Goal: Task Accomplishment & Management: Manage account settings

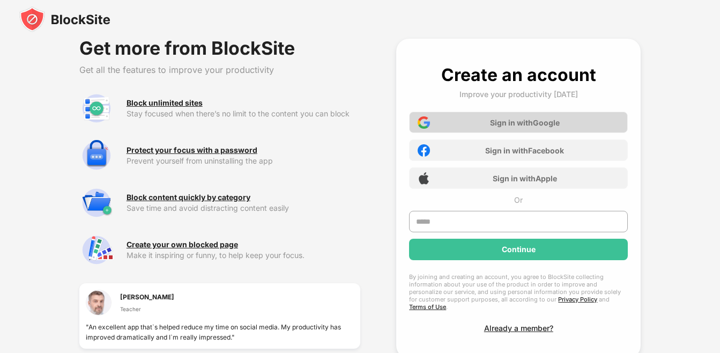
click at [526, 121] on div "Sign in with Google" at bounding box center [525, 122] width 70 height 9
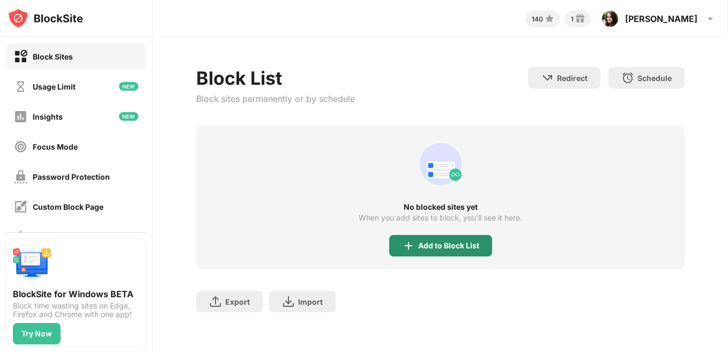
click at [418, 252] on div "Add to Block List" at bounding box center [440, 245] width 103 height 21
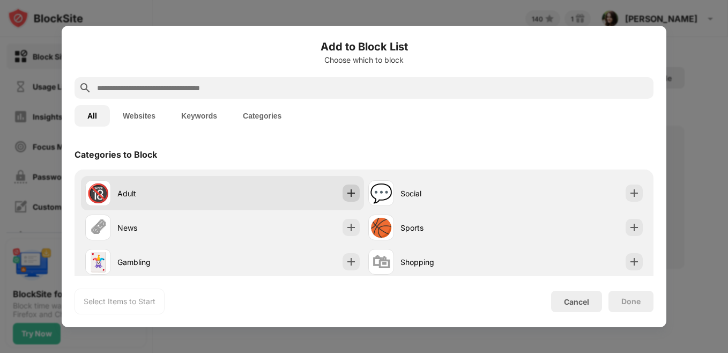
click at [346, 191] on img at bounding box center [351, 193] width 11 height 11
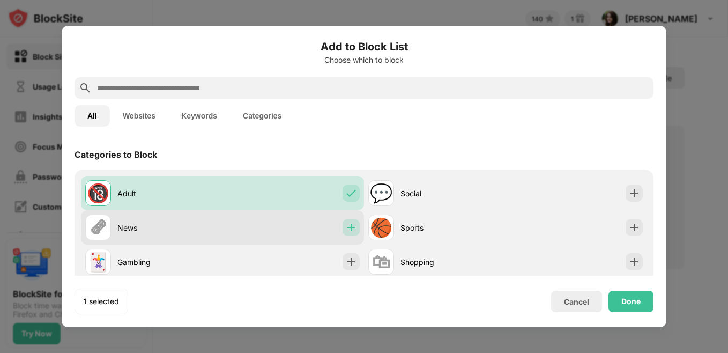
click at [353, 221] on div at bounding box center [350, 227] width 17 height 17
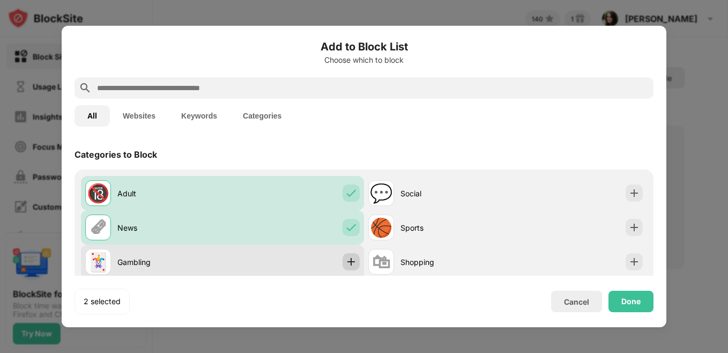
click at [347, 260] on img at bounding box center [351, 261] width 11 height 11
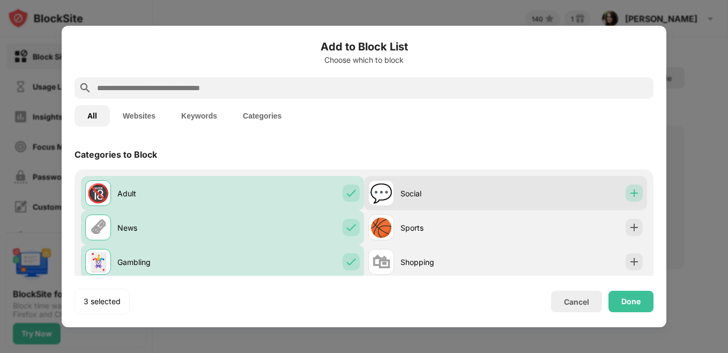
click at [629, 192] on img at bounding box center [634, 193] width 11 height 11
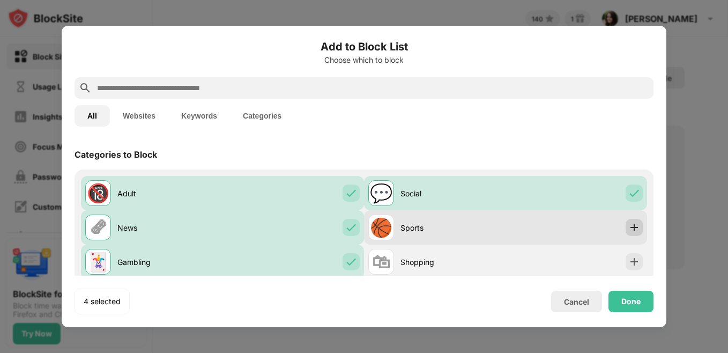
click at [629, 223] on img at bounding box center [634, 227] width 11 height 11
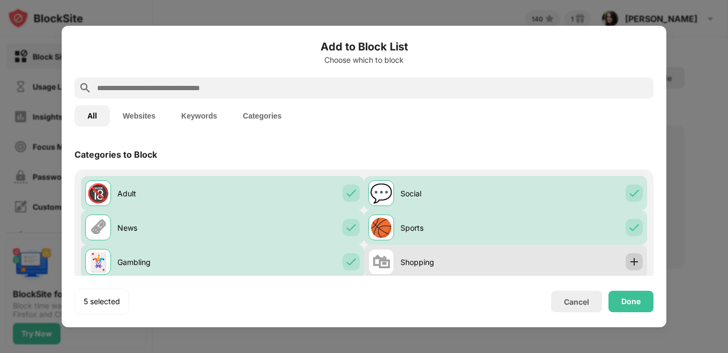
click at [625, 267] on div at bounding box center [633, 261] width 17 height 17
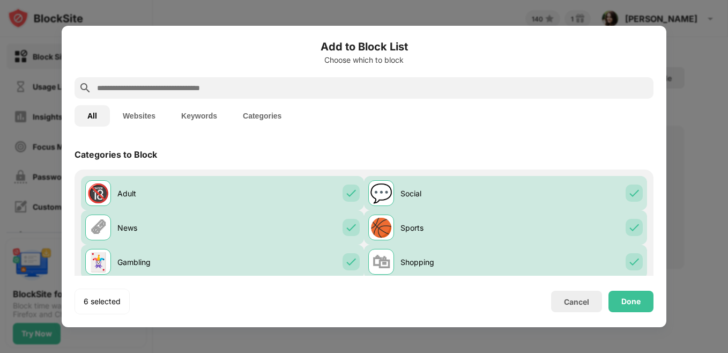
click at [136, 122] on button "Websites" at bounding box center [139, 115] width 58 height 21
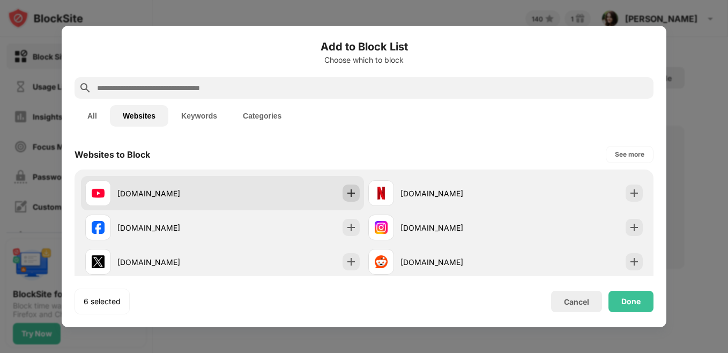
click at [346, 198] on img at bounding box center [351, 193] width 11 height 11
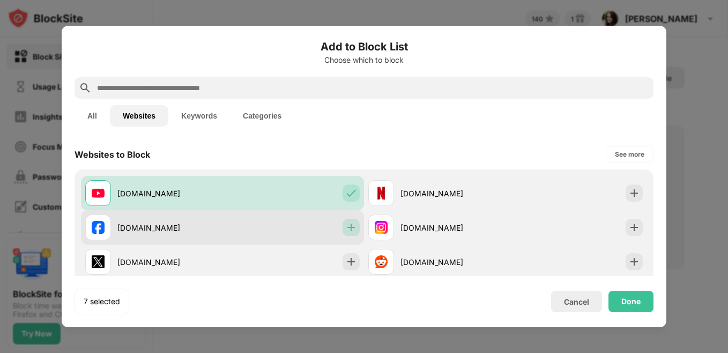
click at [345, 221] on div at bounding box center [350, 227] width 17 height 17
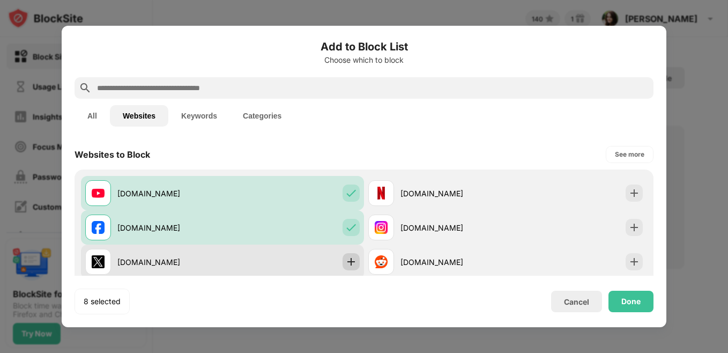
click at [348, 266] on img at bounding box center [351, 261] width 11 height 11
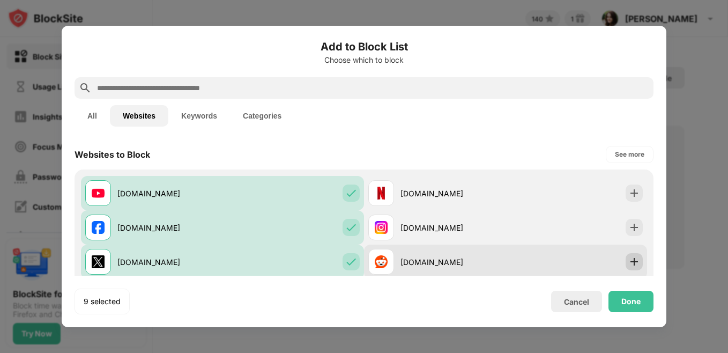
click at [629, 263] on img at bounding box center [634, 261] width 11 height 11
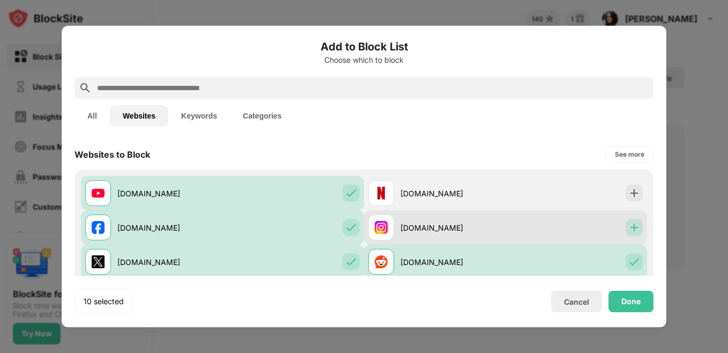
click at [629, 223] on img at bounding box center [634, 227] width 11 height 11
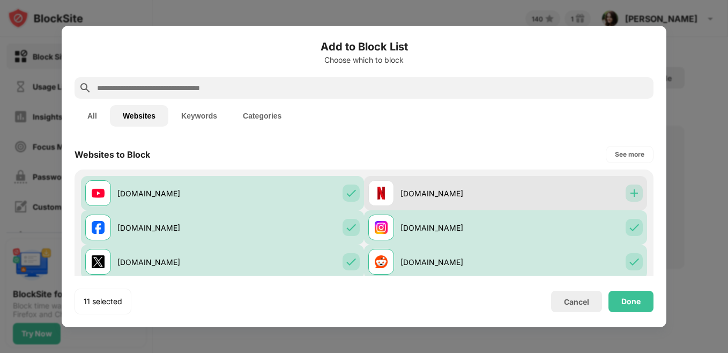
click at [629, 192] on img at bounding box center [634, 193] width 11 height 11
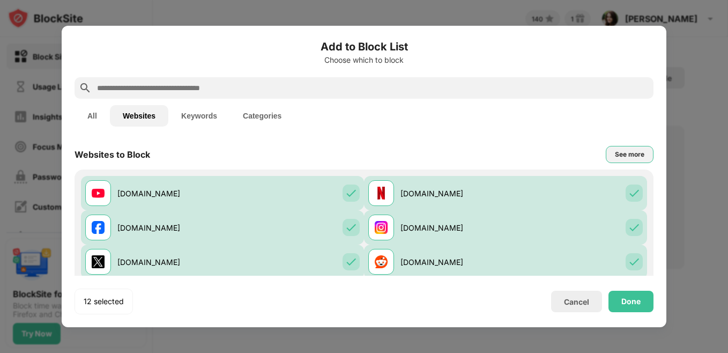
click at [615, 150] on div "See more" at bounding box center [629, 154] width 29 height 11
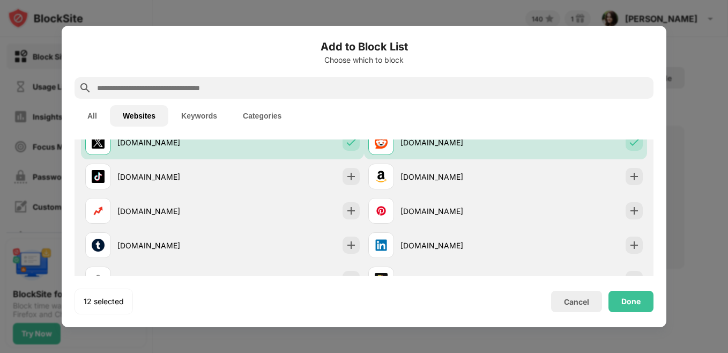
scroll to position [120, 0]
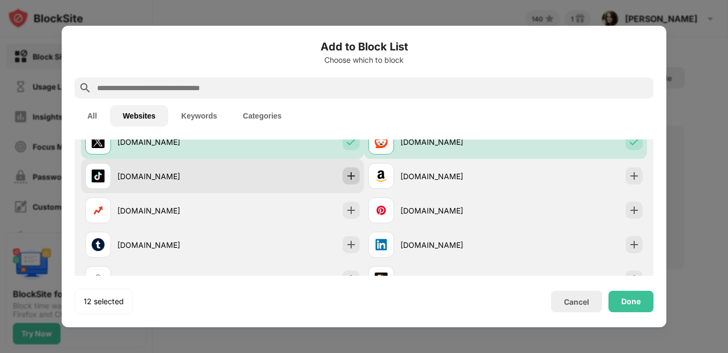
click at [346, 172] on img at bounding box center [351, 175] width 11 height 11
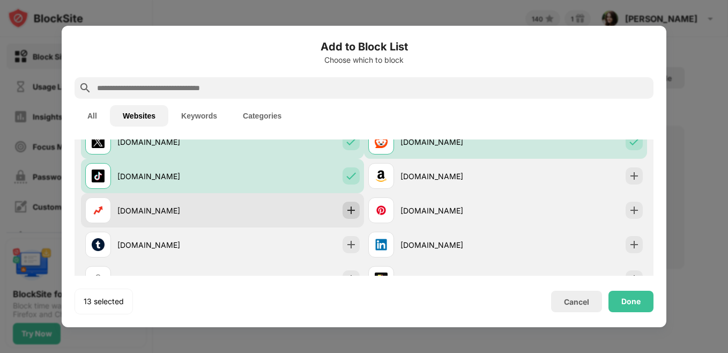
click at [346, 210] on img at bounding box center [351, 210] width 11 height 11
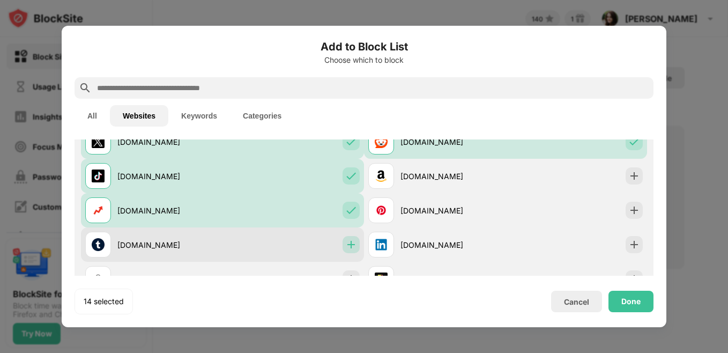
click at [346, 239] on img at bounding box center [351, 244] width 11 height 11
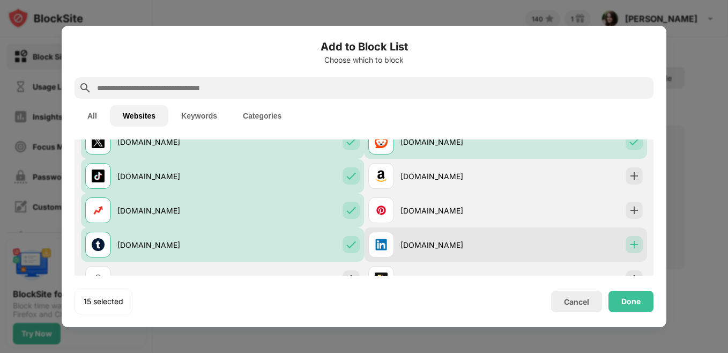
click at [629, 242] on img at bounding box center [634, 244] width 11 height 11
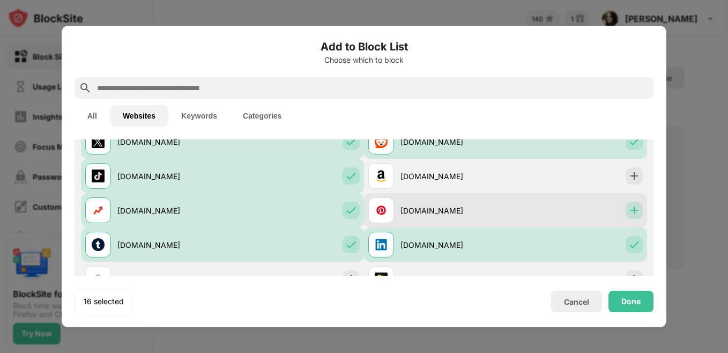
click at [631, 216] on div at bounding box center [633, 209] width 17 height 17
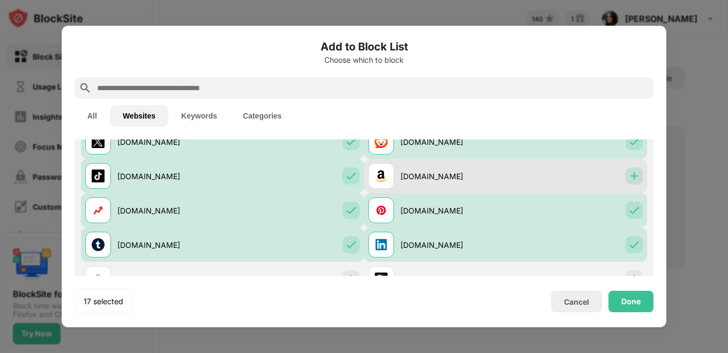
click at [629, 170] on img at bounding box center [634, 175] width 11 height 11
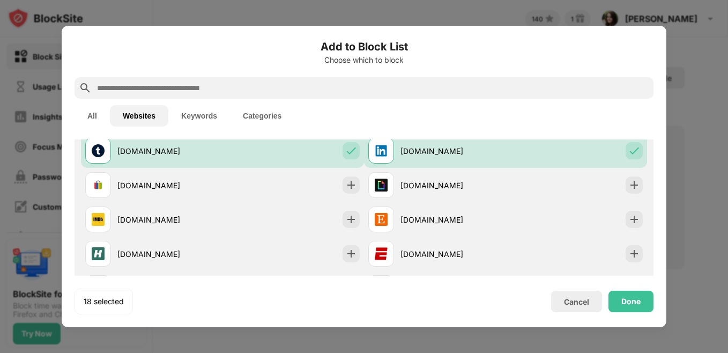
scroll to position [214, 0]
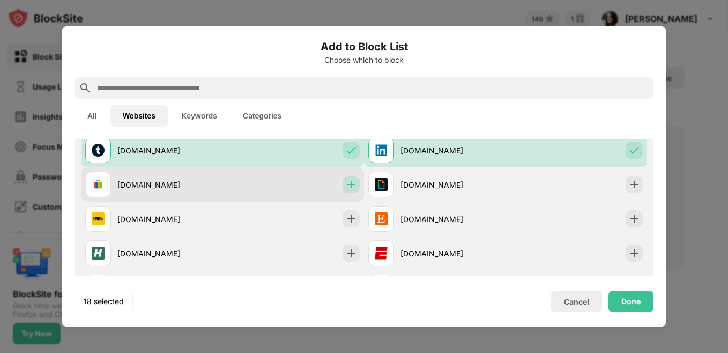
click at [346, 181] on img at bounding box center [351, 184] width 11 height 11
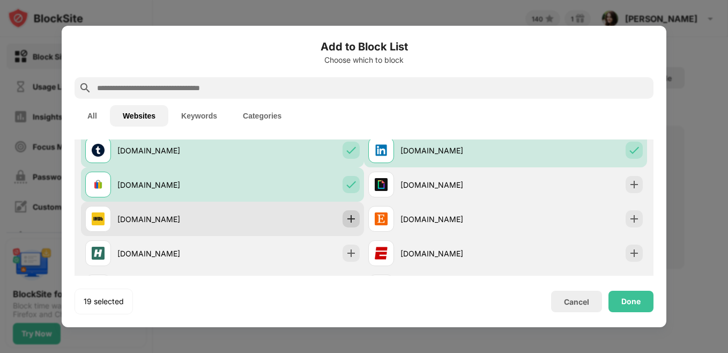
click at [350, 214] on img at bounding box center [351, 218] width 11 height 11
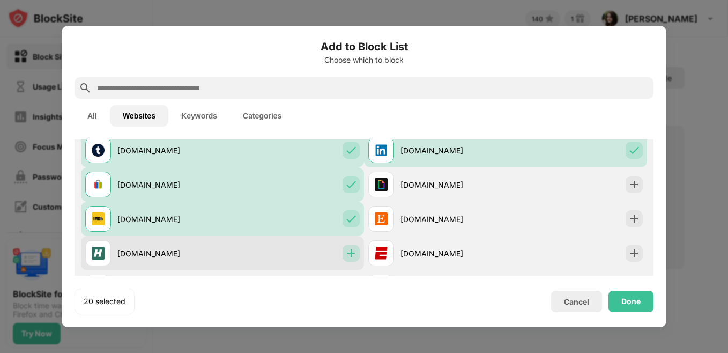
click at [348, 249] on img at bounding box center [351, 253] width 11 height 11
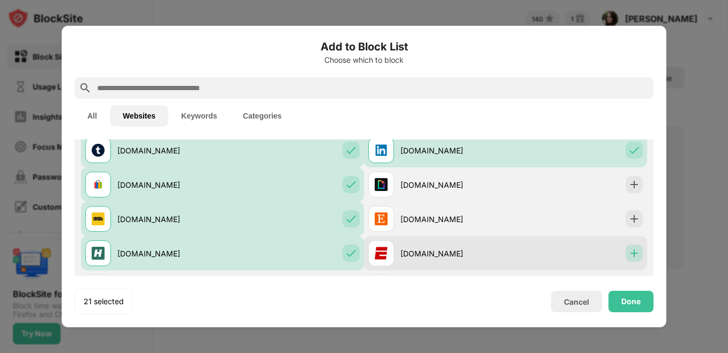
click at [629, 253] on img at bounding box center [634, 253] width 11 height 11
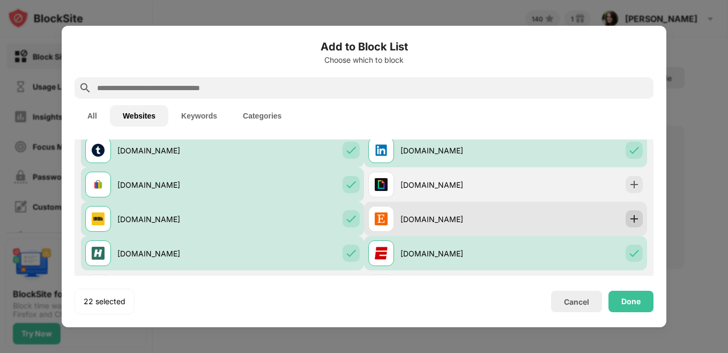
click at [625, 216] on div at bounding box center [633, 218] width 17 height 17
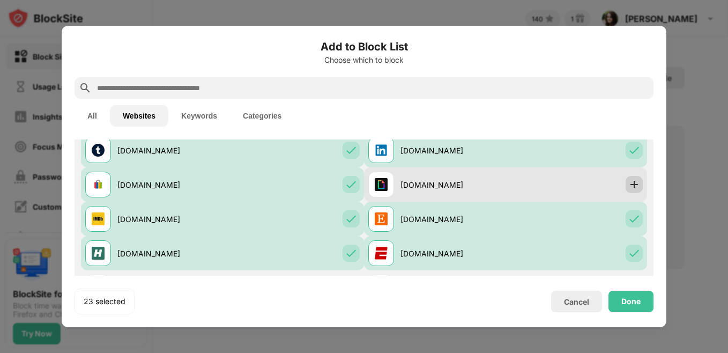
click at [629, 188] on img at bounding box center [634, 184] width 11 height 11
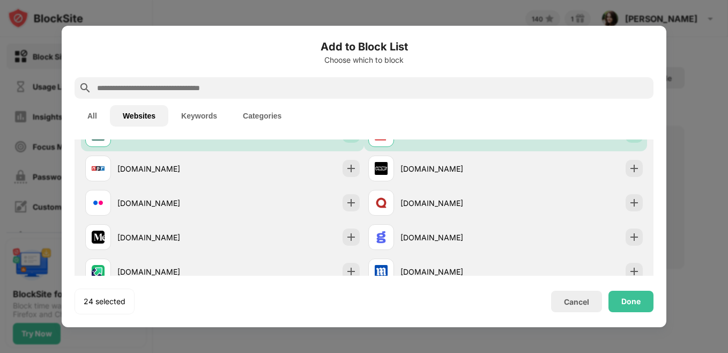
scroll to position [333, 0]
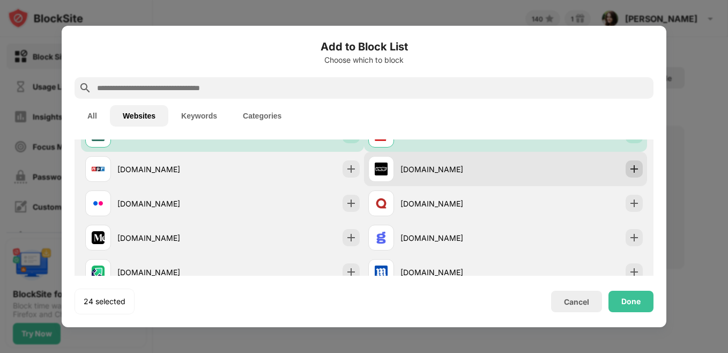
click at [629, 170] on img at bounding box center [634, 168] width 11 height 11
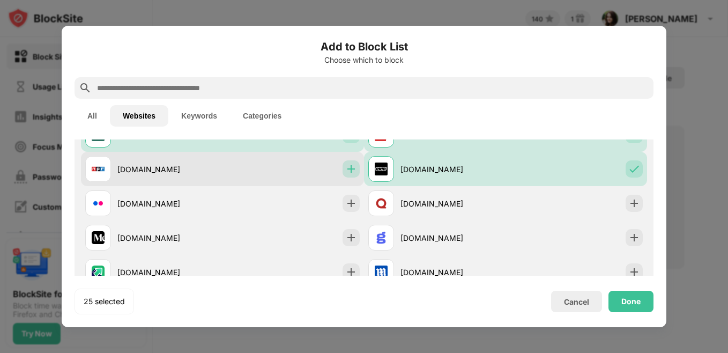
click at [346, 169] on img at bounding box center [351, 168] width 11 height 11
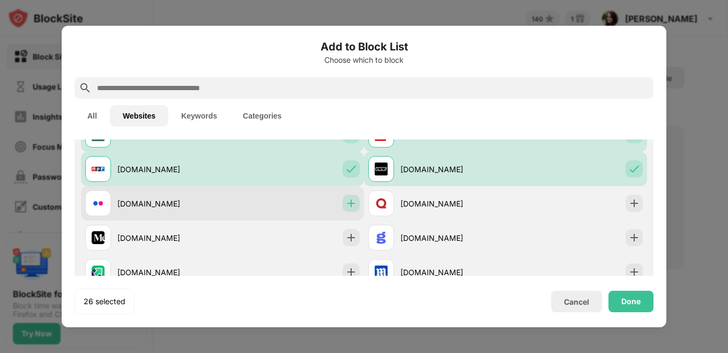
click at [346, 204] on img at bounding box center [351, 203] width 11 height 11
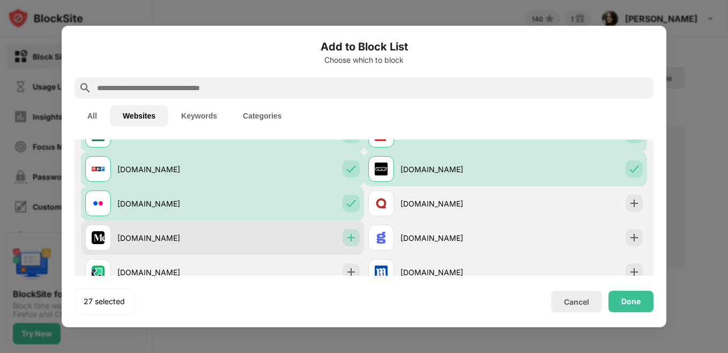
click at [349, 236] on img at bounding box center [351, 237] width 11 height 11
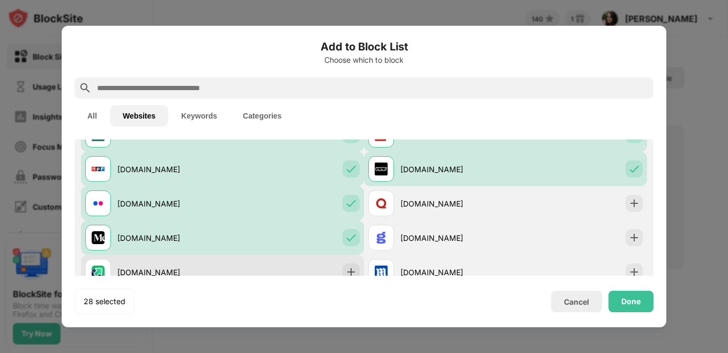
click at [351, 263] on div "[DOMAIN_NAME]" at bounding box center [222, 272] width 283 height 34
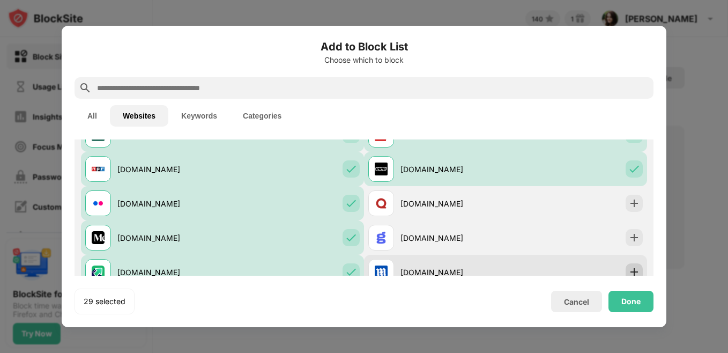
click at [629, 268] on img at bounding box center [634, 271] width 11 height 11
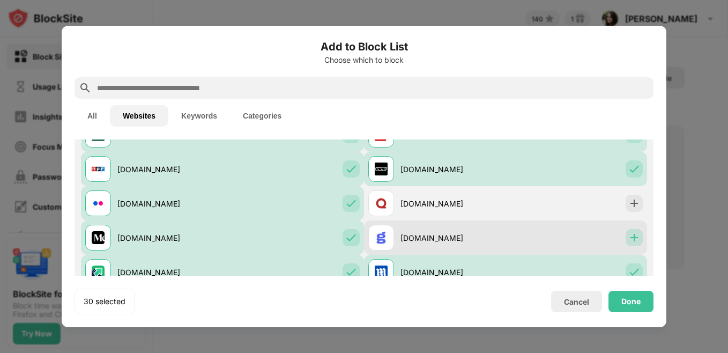
click at [629, 241] on img at bounding box center [634, 237] width 11 height 11
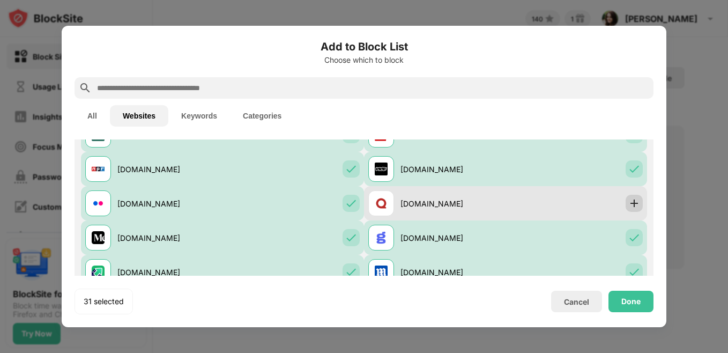
click at [631, 201] on img at bounding box center [634, 203] width 11 height 11
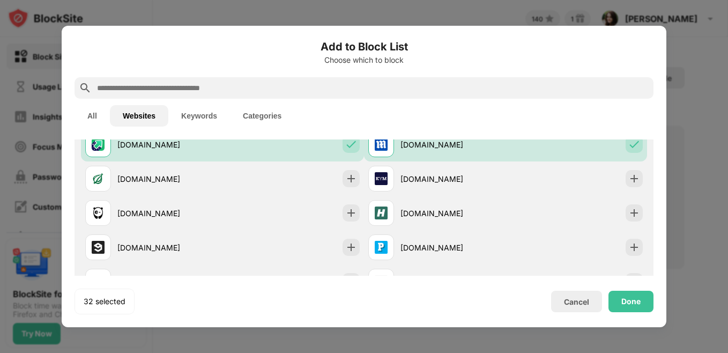
scroll to position [461, 0]
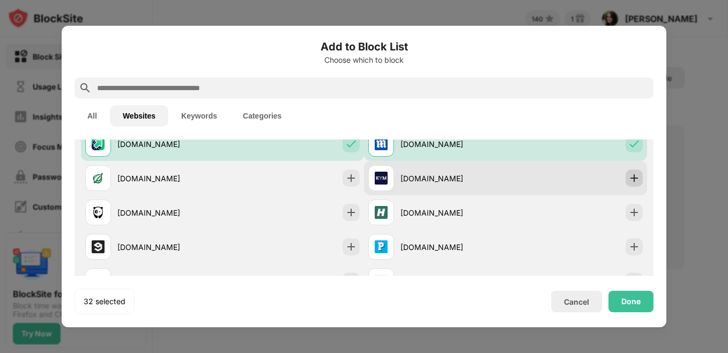
click at [629, 178] on img at bounding box center [634, 178] width 11 height 11
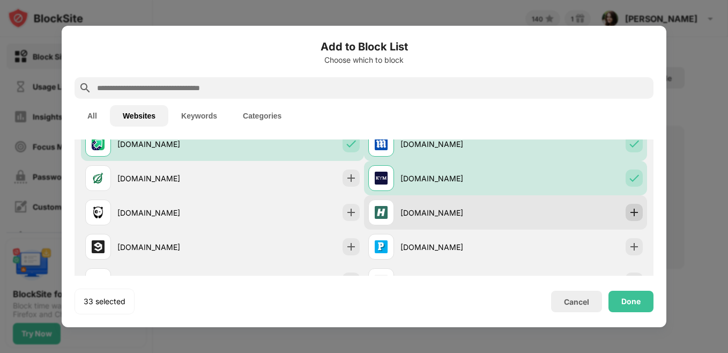
click at [629, 210] on img at bounding box center [634, 212] width 11 height 11
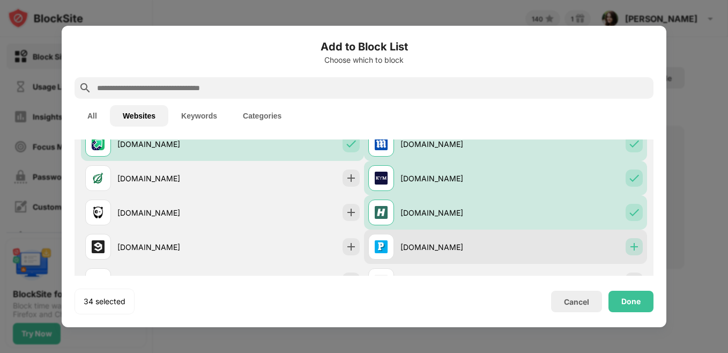
click at [629, 244] on img at bounding box center [634, 246] width 11 height 11
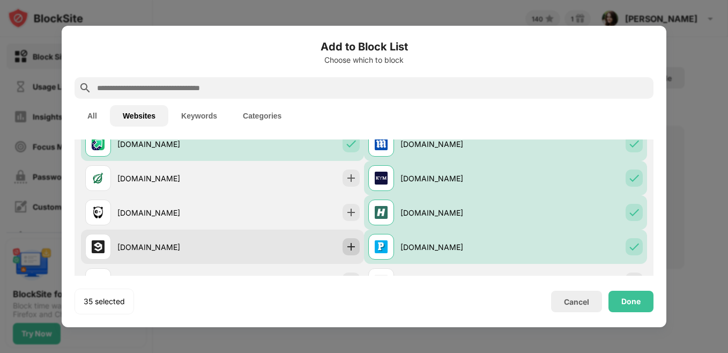
click at [350, 244] on img at bounding box center [351, 246] width 11 height 11
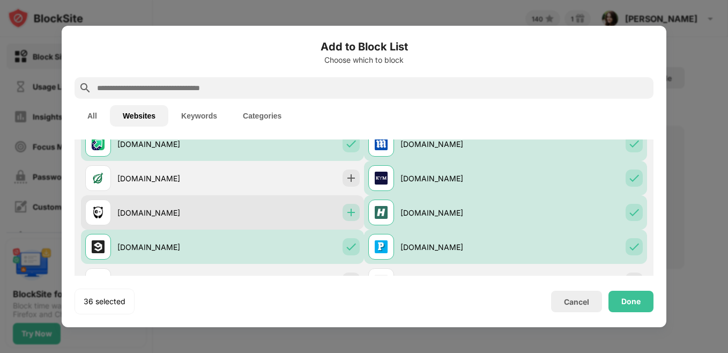
click at [346, 215] on img at bounding box center [351, 212] width 11 height 11
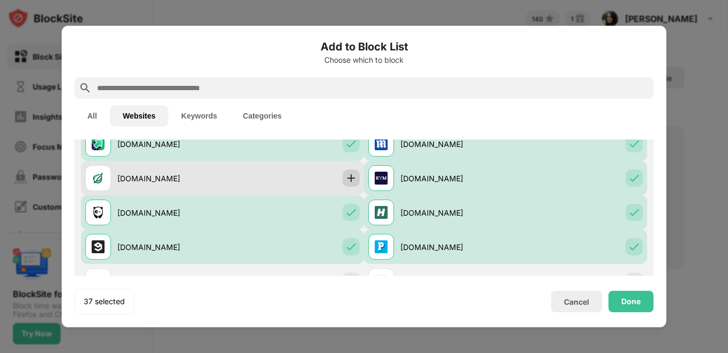
click at [346, 178] on img at bounding box center [351, 178] width 11 height 11
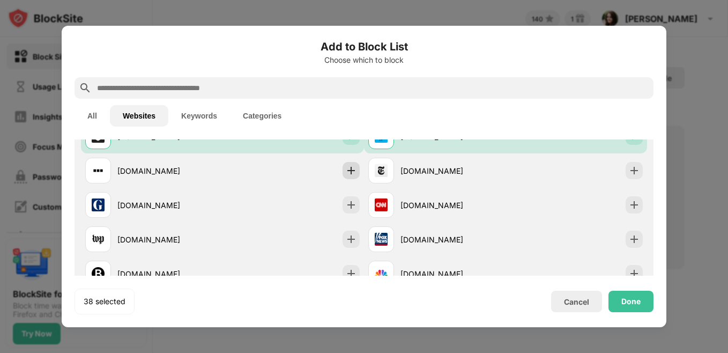
scroll to position [573, 0]
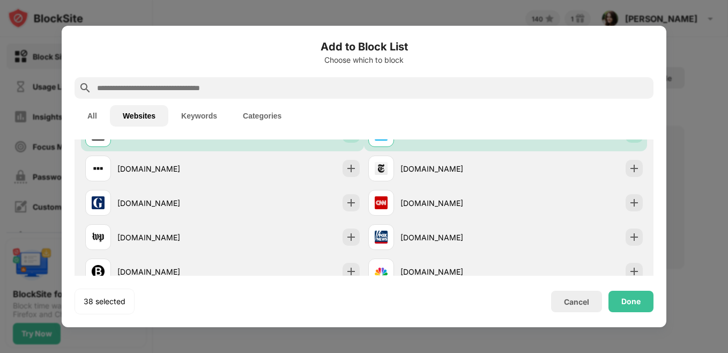
click at [345, 178] on div "[DOMAIN_NAME]" at bounding box center [222, 168] width 283 height 34
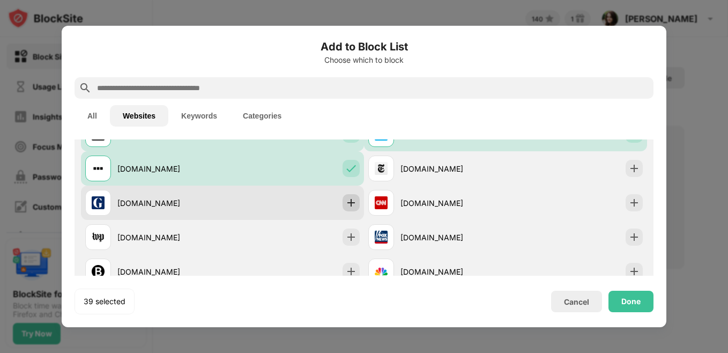
click at [346, 203] on img at bounding box center [351, 202] width 11 height 11
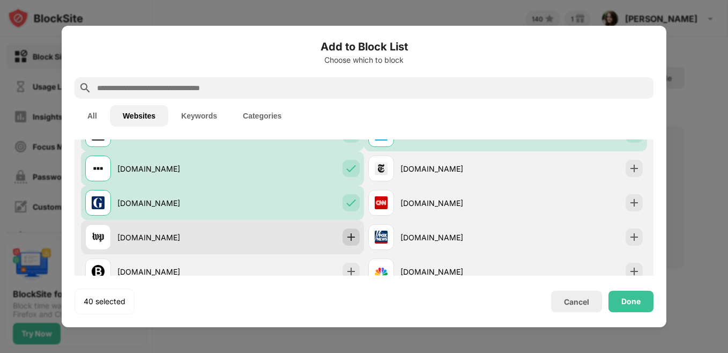
click at [346, 237] on img at bounding box center [351, 237] width 11 height 11
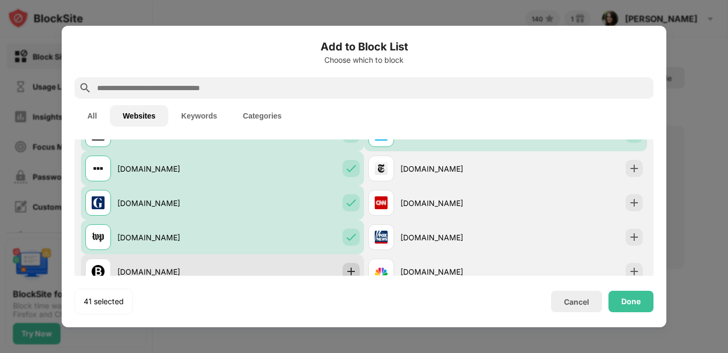
click at [349, 268] on img at bounding box center [351, 271] width 11 height 11
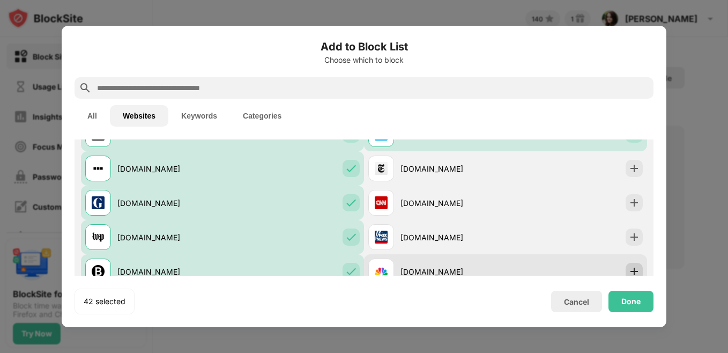
click at [625, 268] on div at bounding box center [633, 271] width 17 height 17
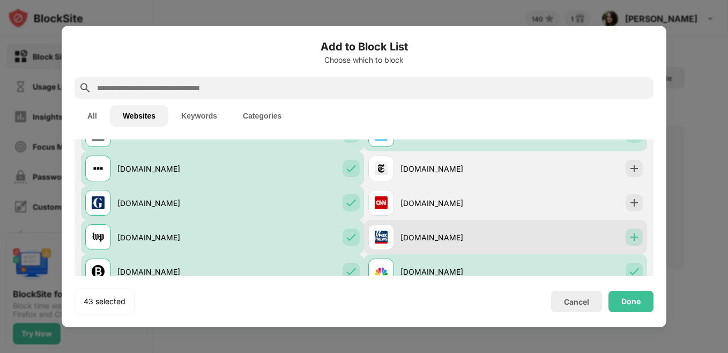
click at [626, 244] on div at bounding box center [633, 236] width 17 height 17
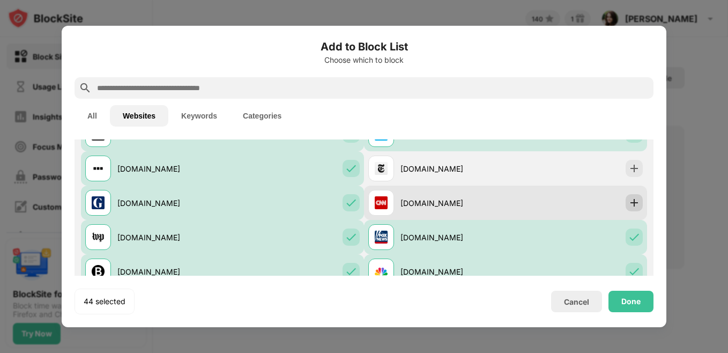
click at [629, 206] on img at bounding box center [634, 202] width 11 height 11
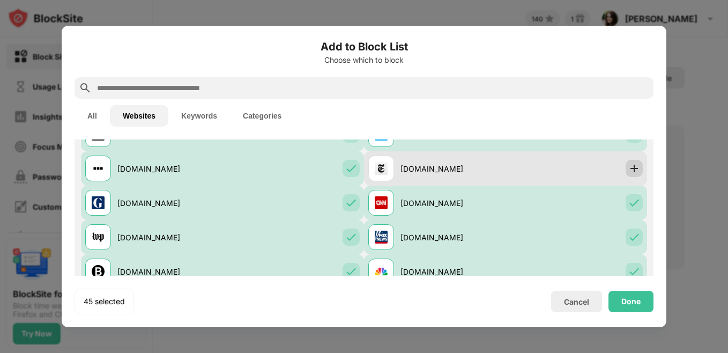
click at [629, 166] on img at bounding box center [634, 168] width 11 height 11
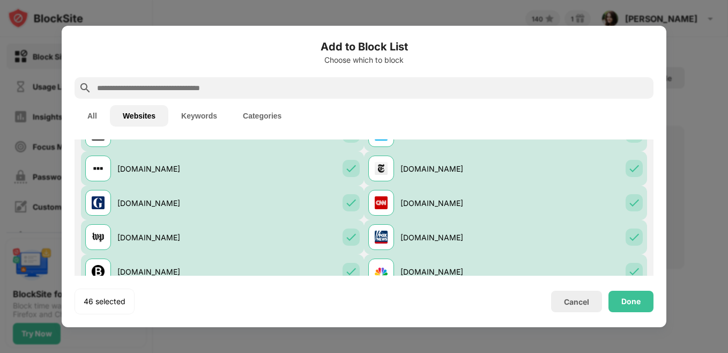
click at [229, 92] on input "text" at bounding box center [372, 87] width 553 height 13
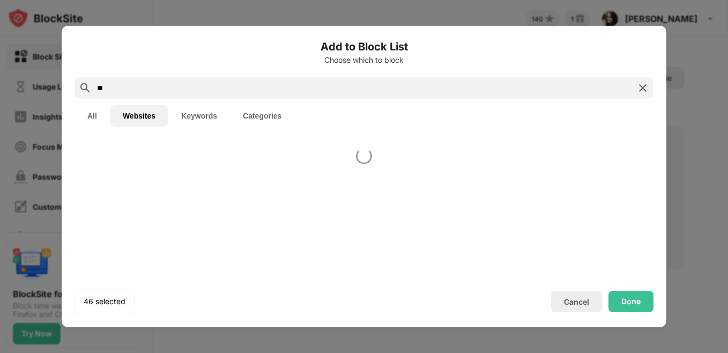
scroll to position [0, 0]
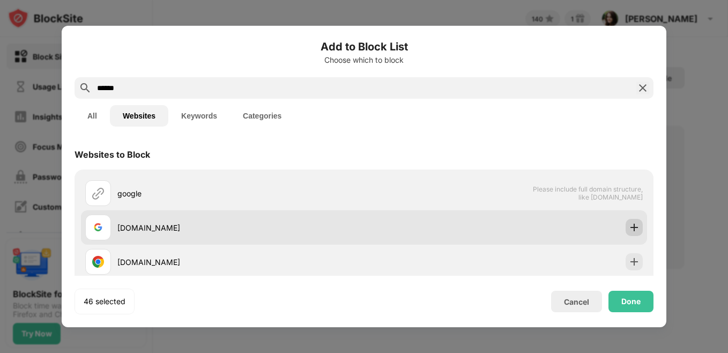
click at [629, 231] on img at bounding box center [634, 227] width 11 height 11
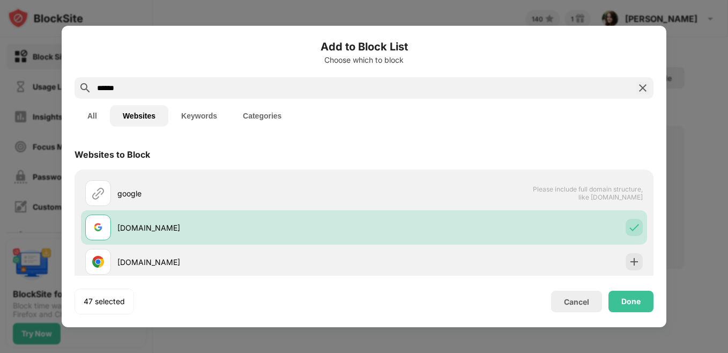
drag, startPoint x: 160, startPoint y: 83, endPoint x: 46, endPoint y: 91, distance: 114.4
click at [46, 352] on div "Add to Block List Choose which to block ****** All Websites Keywords Categories…" at bounding box center [364, 353] width 728 height 0
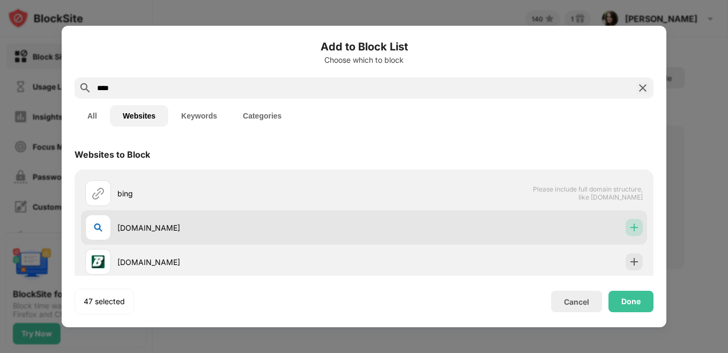
click at [625, 227] on div at bounding box center [633, 227] width 17 height 17
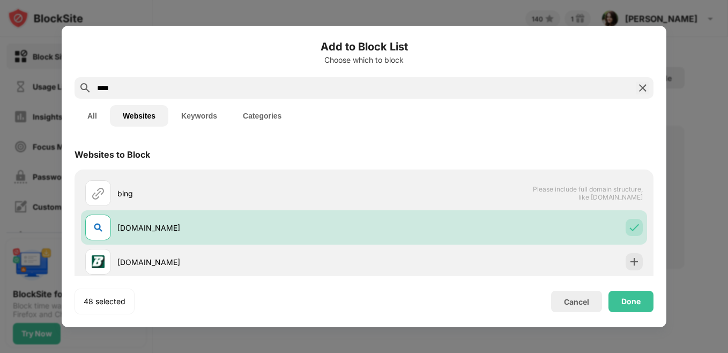
click at [115, 84] on input "****" at bounding box center [364, 87] width 536 height 13
drag, startPoint x: 115, startPoint y: 84, endPoint x: 35, endPoint y: 85, distance: 79.9
click at [35, 352] on div "Add to Block List Choose which to block **** All Websites Keywords Categories W…" at bounding box center [364, 353] width 728 height 0
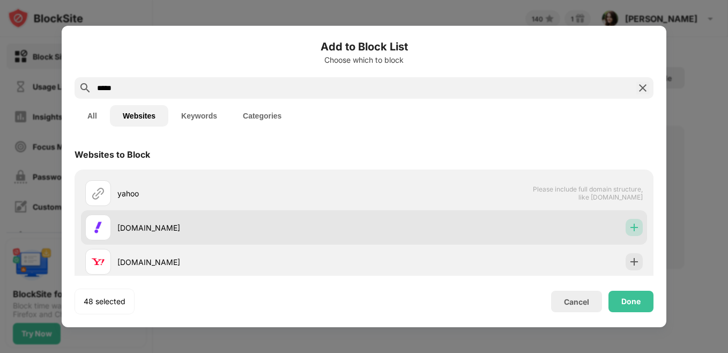
click at [625, 233] on div at bounding box center [633, 227] width 17 height 17
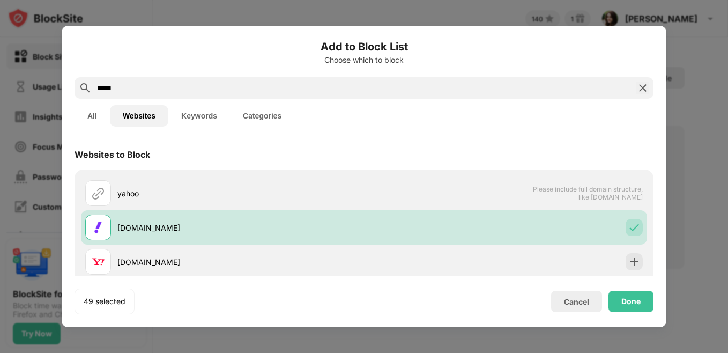
drag, startPoint x: 162, startPoint y: 93, endPoint x: 0, endPoint y: 85, distance: 162.6
click at [0, 85] on html "Block Sites Usage Limit Insights Focus Mode Password Protection Custom Block Pa…" at bounding box center [364, 176] width 728 height 353
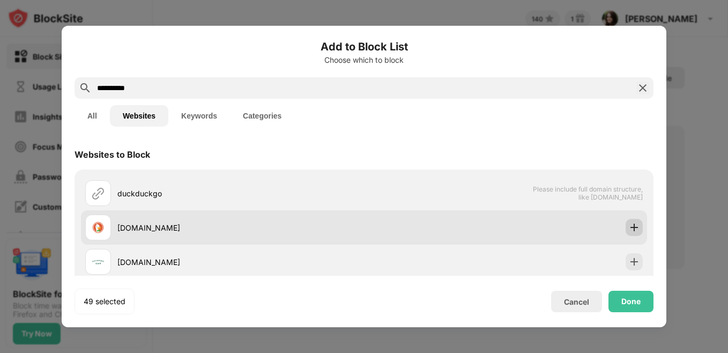
click at [629, 232] on img at bounding box center [634, 227] width 11 height 11
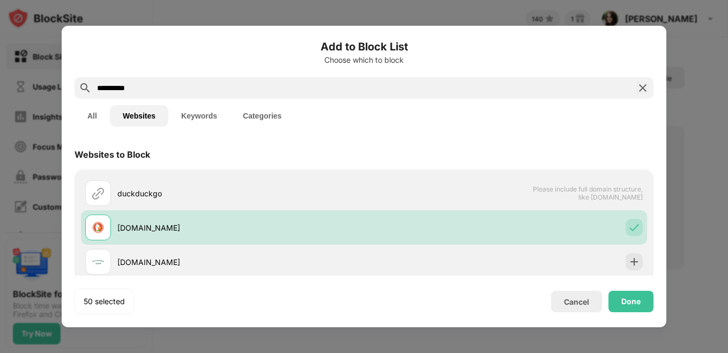
drag, startPoint x: 153, startPoint y: 93, endPoint x: 14, endPoint y: 83, distance: 138.6
click at [14, 352] on div "**********" at bounding box center [364, 353] width 728 height 0
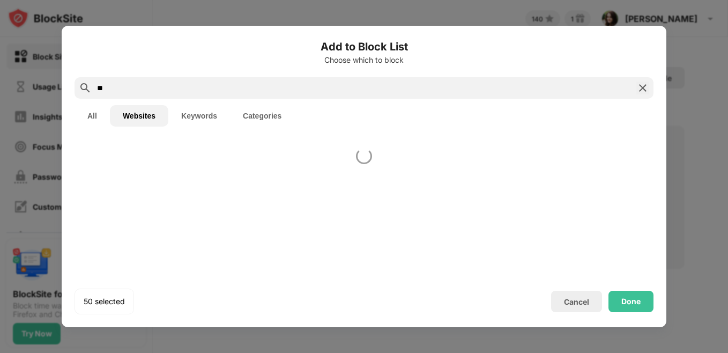
type input "*"
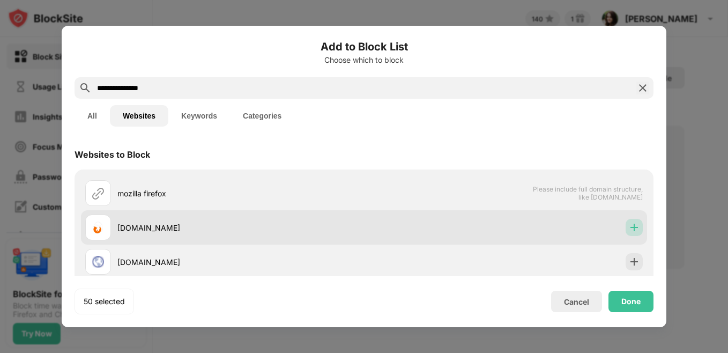
click at [629, 230] on img at bounding box center [634, 227] width 11 height 11
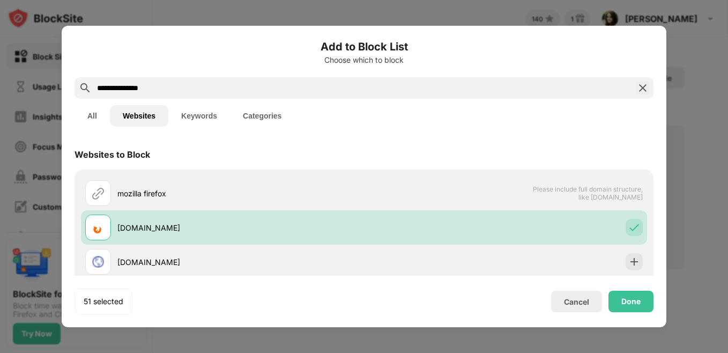
drag, startPoint x: 160, startPoint y: 84, endPoint x: 50, endPoint y: 85, distance: 109.3
click at [50, 352] on div "**********" at bounding box center [364, 353] width 728 height 0
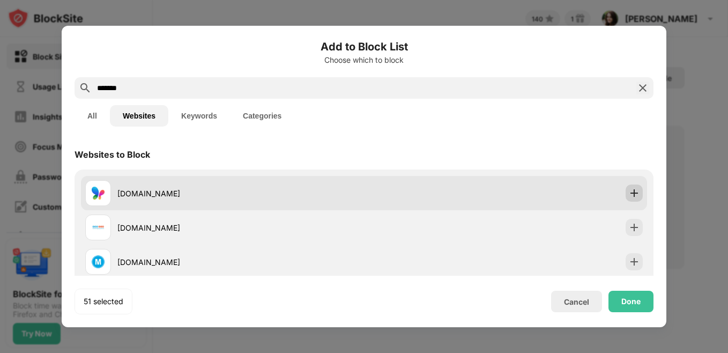
click at [625, 187] on div at bounding box center [633, 192] width 17 height 17
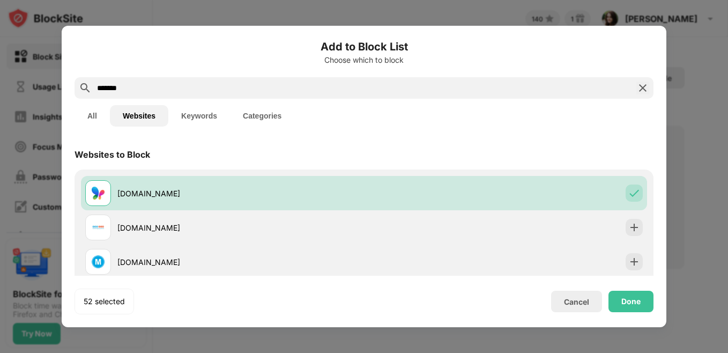
drag, startPoint x: 136, startPoint y: 86, endPoint x: 50, endPoint y: 83, distance: 85.8
click at [50, 352] on div "Add to Block List Choose which to block ******* All Websites Keywords Categorie…" at bounding box center [364, 353] width 728 height 0
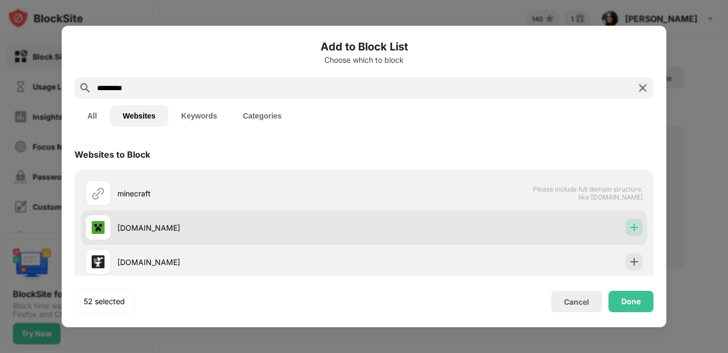
click at [629, 231] on img at bounding box center [634, 227] width 11 height 11
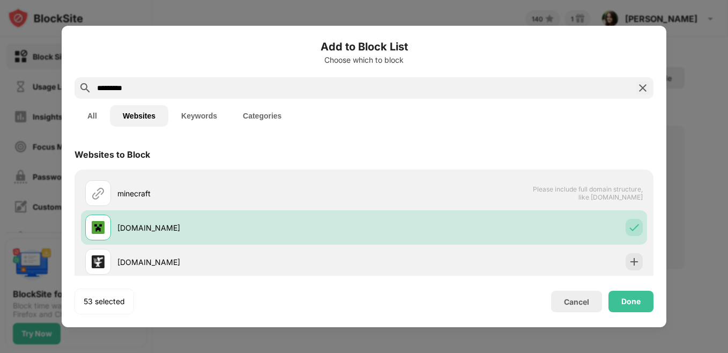
drag, startPoint x: 147, startPoint y: 82, endPoint x: 16, endPoint y: 85, distance: 130.8
click at [16, 352] on div "Add to Block List Choose which to block ********* All Websites Keywords Categor…" at bounding box center [364, 353] width 728 height 0
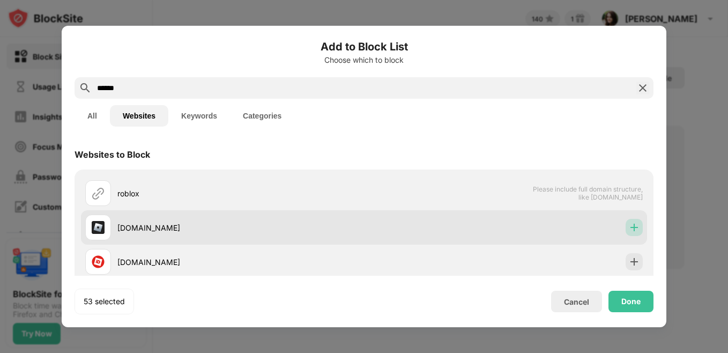
click at [625, 223] on div at bounding box center [633, 227] width 17 height 17
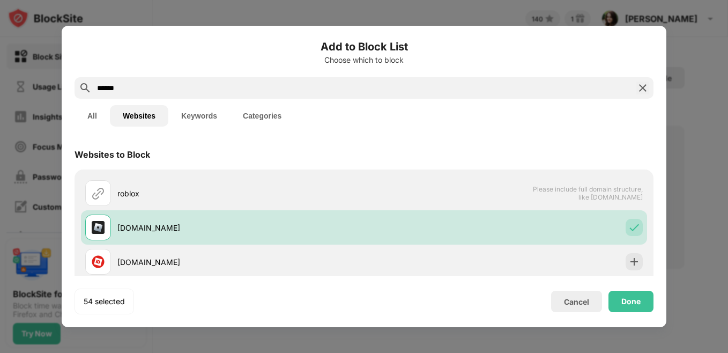
drag, startPoint x: 128, startPoint y: 88, endPoint x: 61, endPoint y: 88, distance: 67.5
click at [61, 352] on div "Add to Block List Choose which to block ****** All Websites Keywords Categories…" at bounding box center [364, 353] width 728 height 0
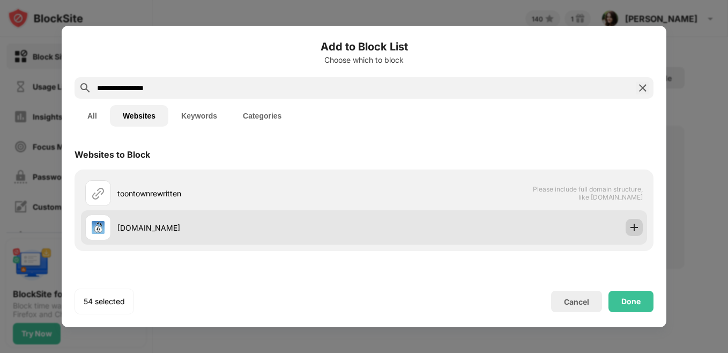
click at [630, 228] on img at bounding box center [634, 227] width 11 height 11
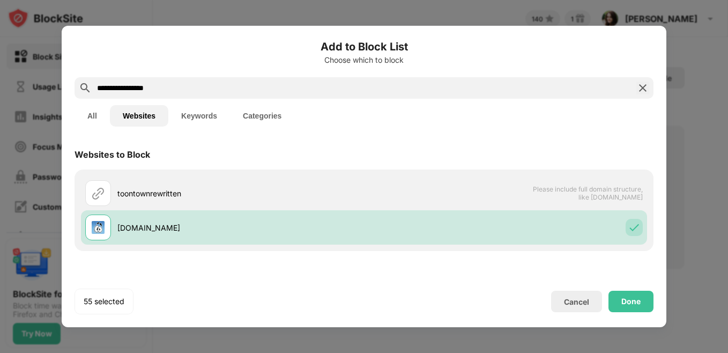
drag, startPoint x: 166, startPoint y: 85, endPoint x: 48, endPoint y: 79, distance: 118.0
click at [48, 352] on div "**********" at bounding box center [364, 353] width 728 height 0
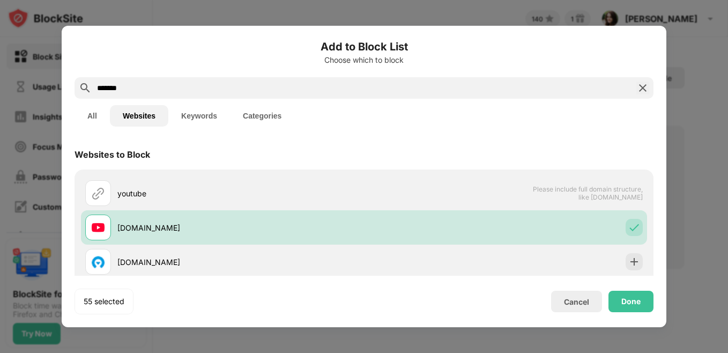
drag, startPoint x: 140, startPoint y: 88, endPoint x: 21, endPoint y: 86, distance: 118.5
click at [21, 352] on div "Add to Block List Choose which to block ******* All Websites Keywords Categorie…" at bounding box center [364, 353] width 728 height 0
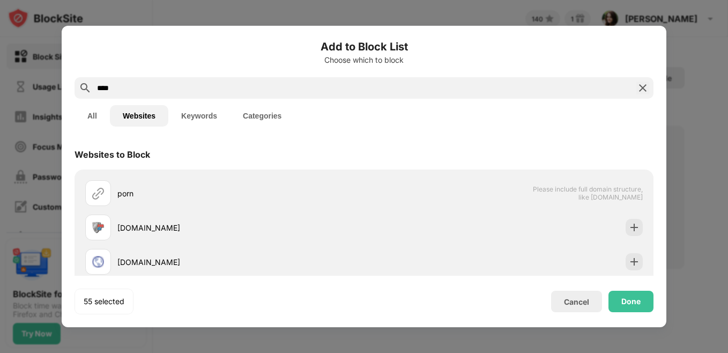
type input "****"
click at [195, 118] on button "Keywords" at bounding box center [199, 115] width 62 height 21
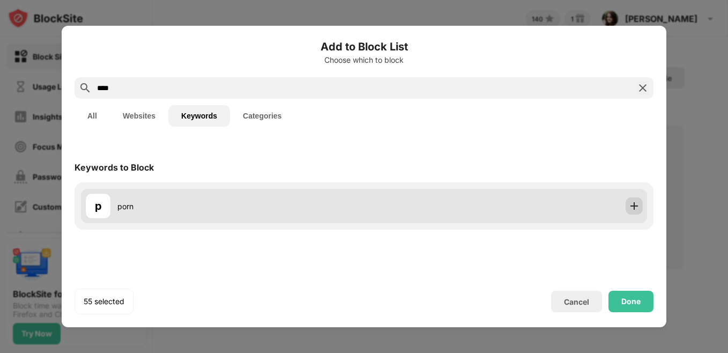
click at [637, 209] on img at bounding box center [634, 205] width 11 height 11
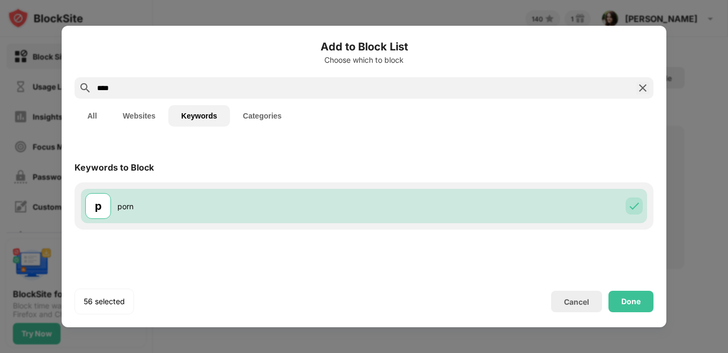
click at [640, 87] on img at bounding box center [642, 87] width 13 height 13
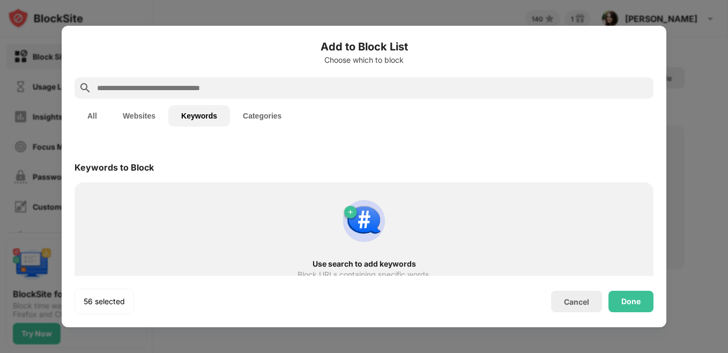
click at [132, 123] on button "Websites" at bounding box center [139, 115] width 58 height 21
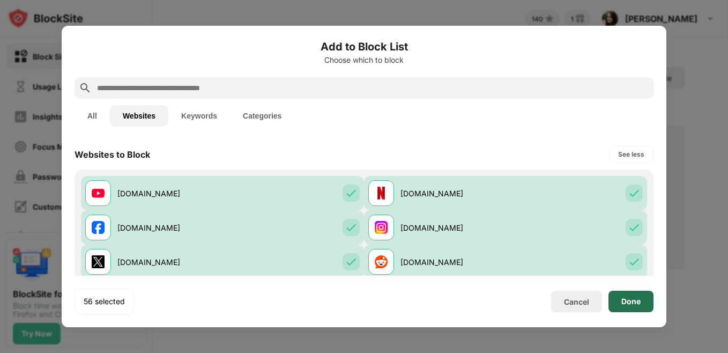
click at [635, 306] on div "Done" at bounding box center [630, 300] width 45 height 21
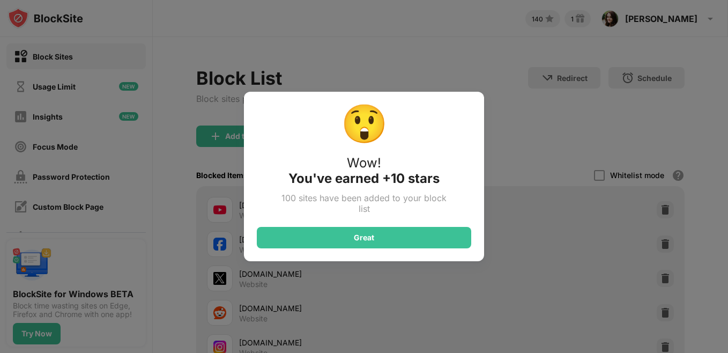
click at [378, 225] on div "😲 Wow! You've earned +10 stars 100 sites have been added to your block list Gre…" at bounding box center [364, 176] width 240 height 169
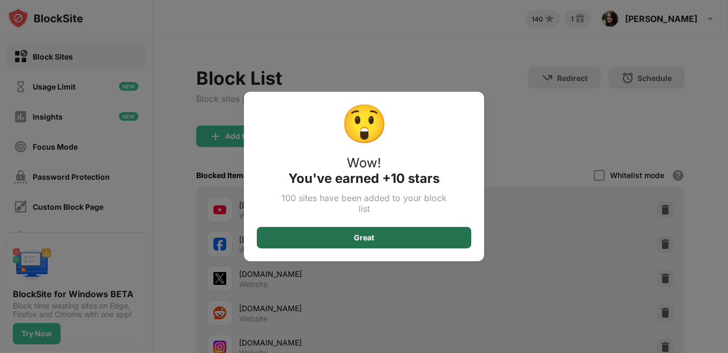
click at [380, 234] on div "Great" at bounding box center [364, 237] width 214 height 21
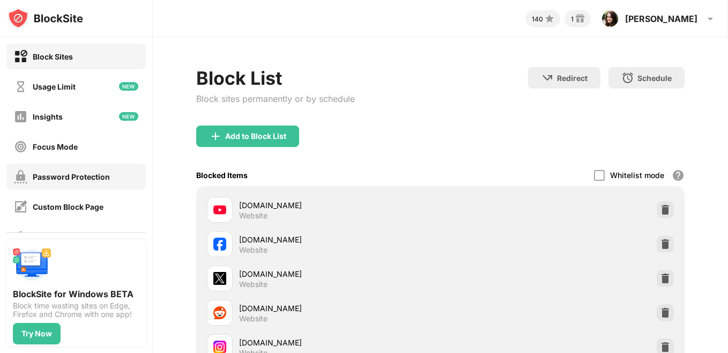
click at [68, 182] on div "Password Protection" at bounding box center [62, 176] width 96 height 13
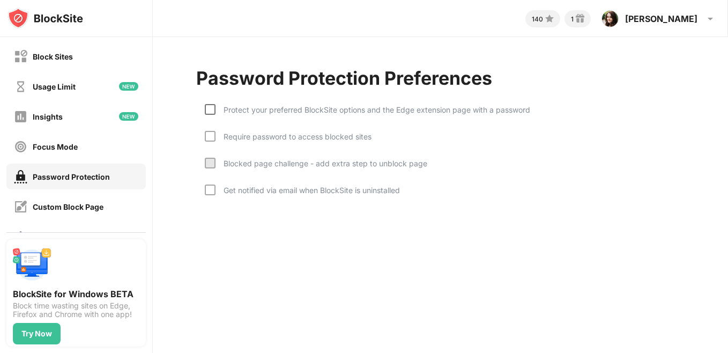
click at [212, 110] on div at bounding box center [210, 109] width 11 height 11
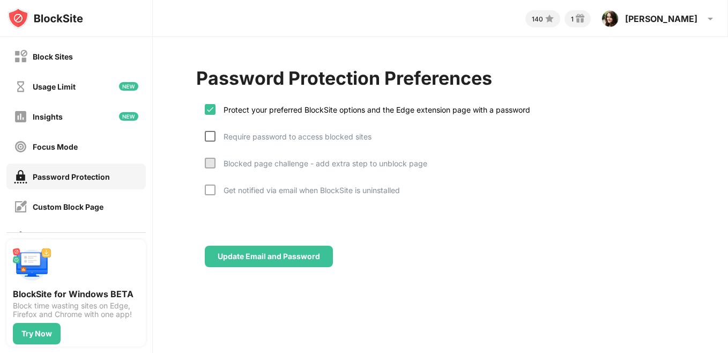
click at [213, 140] on div at bounding box center [210, 136] width 11 height 11
click at [212, 166] on div at bounding box center [210, 163] width 11 height 11
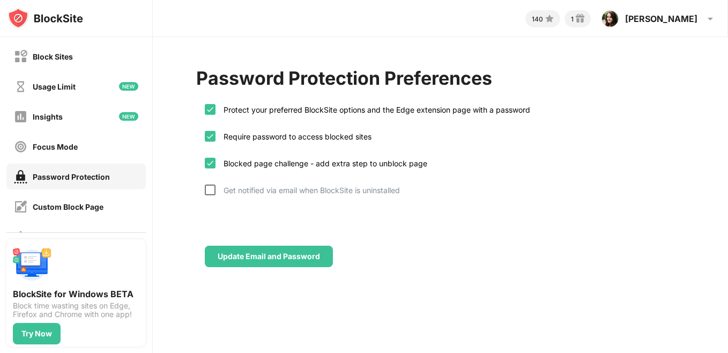
click at [212, 190] on div at bounding box center [210, 189] width 11 height 11
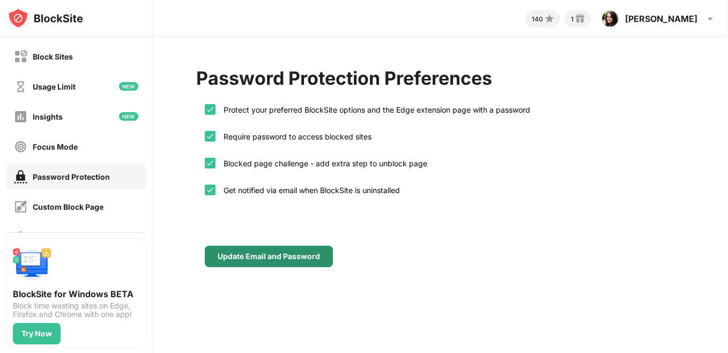
click at [285, 253] on div "Update Email and Password" at bounding box center [269, 256] width 102 height 9
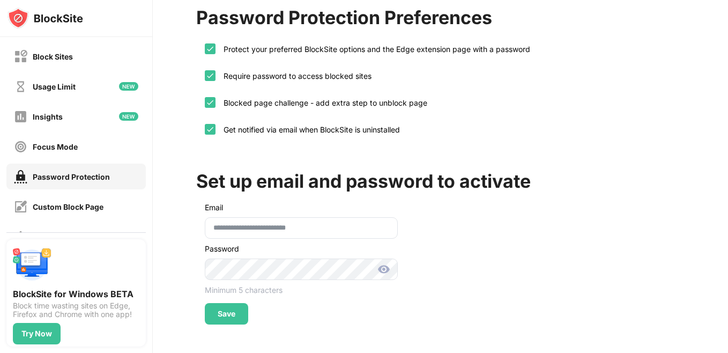
scroll to position [70, 0]
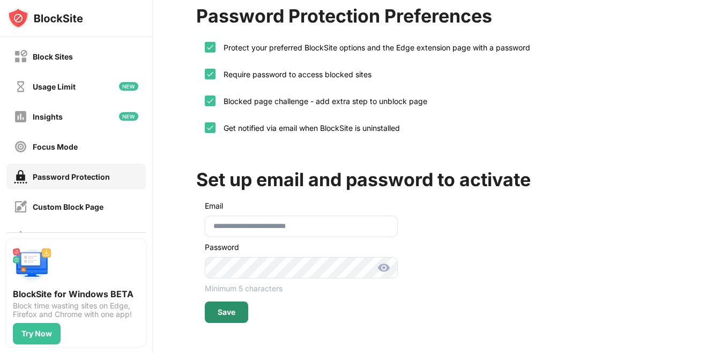
click at [239, 302] on div "Save" at bounding box center [226, 311] width 43 height 21
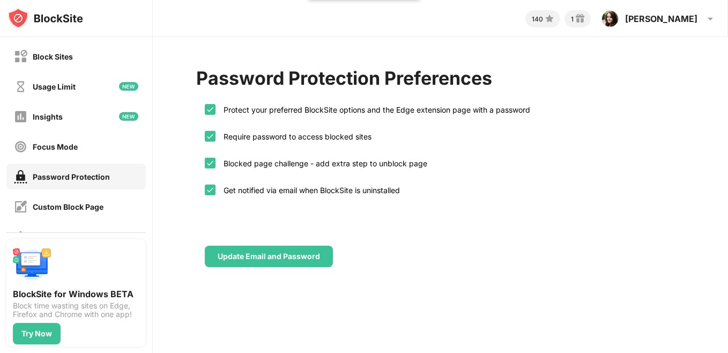
scroll to position [0, 0]
click at [69, 55] on div "Block Sites" at bounding box center [53, 56] width 40 height 9
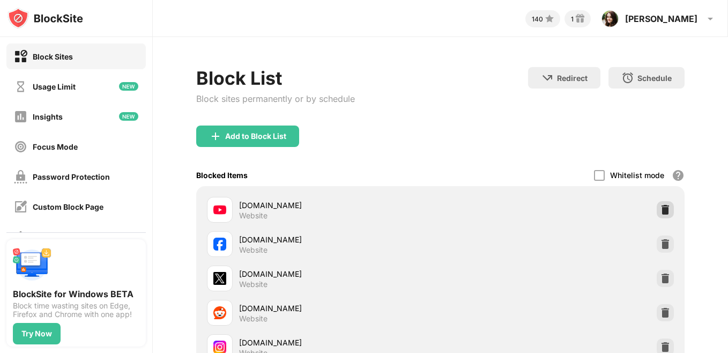
click at [660, 211] on img at bounding box center [665, 209] width 11 height 11
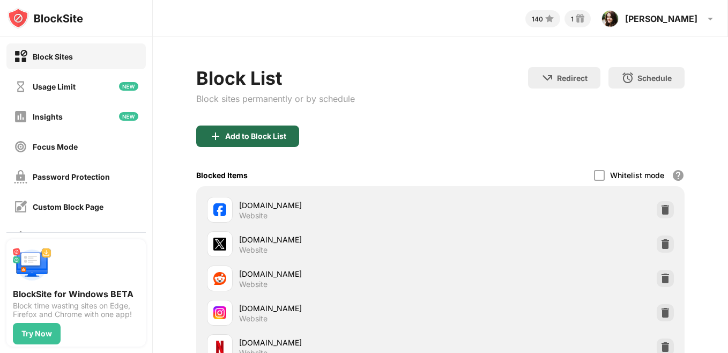
click at [272, 133] on div "Add to Block List" at bounding box center [255, 136] width 61 height 9
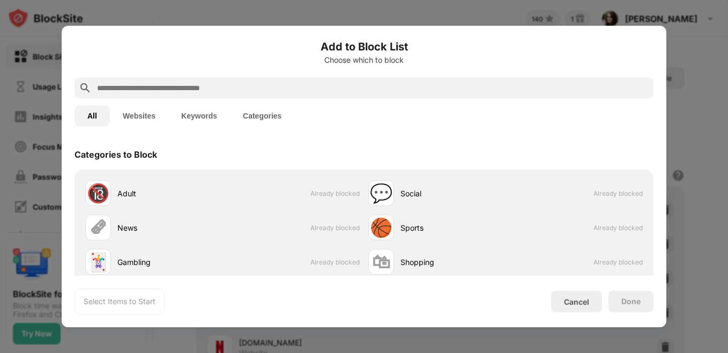
click at [233, 87] on input "text" at bounding box center [372, 87] width 553 height 13
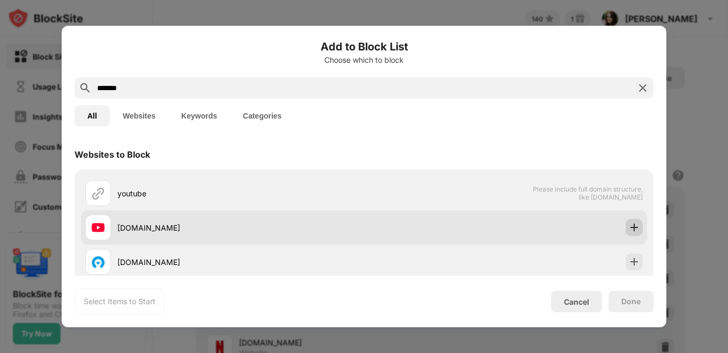
type input "*******"
click at [629, 228] on img at bounding box center [634, 227] width 11 height 11
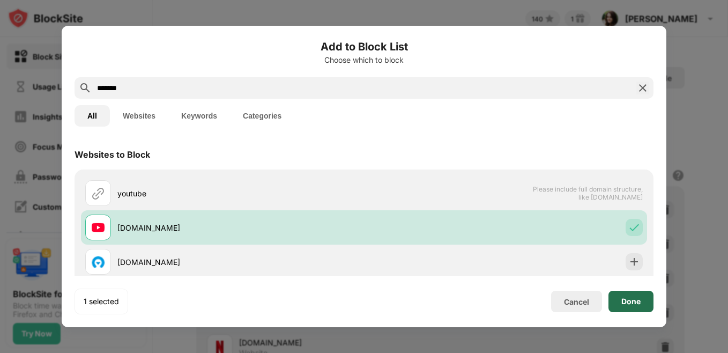
click at [631, 295] on div "Done" at bounding box center [630, 300] width 45 height 21
